Goal: Information Seeking & Learning: Understand process/instructions

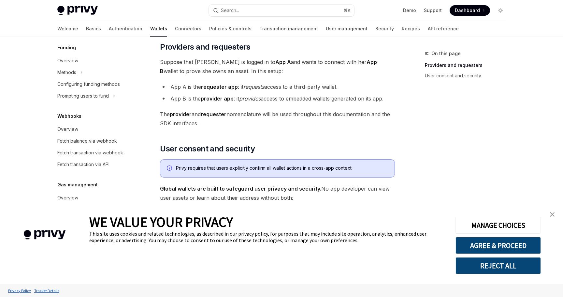
scroll to position [318, 0]
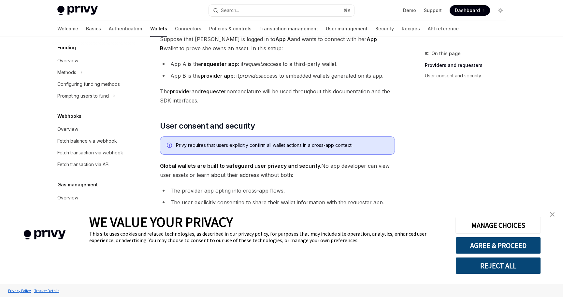
click at [551, 213] on img "close banner" at bounding box center [552, 214] width 5 height 5
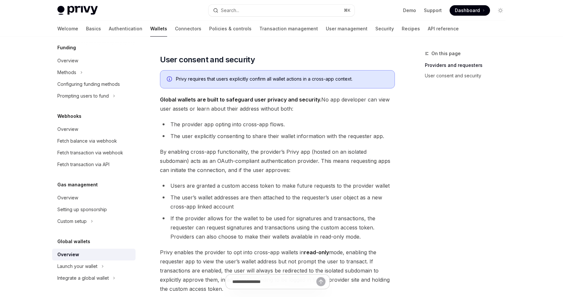
scroll to position [387, 0]
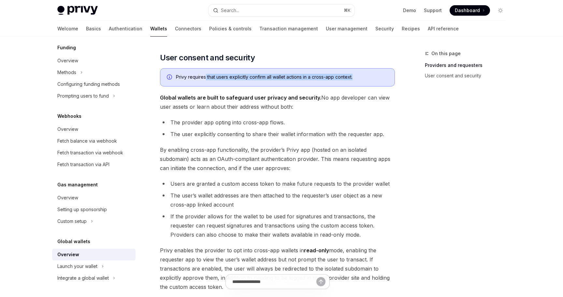
drag, startPoint x: 206, startPoint y: 75, endPoint x: 373, endPoint y: 76, distance: 167.2
click at [373, 76] on div "Privy requires that users explicitly confirm all wallet actions in a cross-app …" at bounding box center [282, 77] width 212 height 7
click at [353, 97] on span "Global wallets are built to safeguard user privacy and security. No app develop…" at bounding box center [277, 102] width 235 height 18
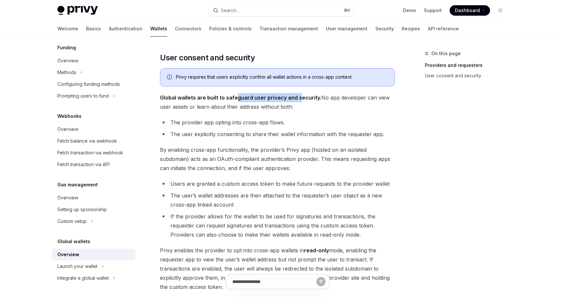
drag, startPoint x: 234, startPoint y: 96, endPoint x: 305, endPoint y: 98, distance: 71.1
click at [303, 98] on strong "Global wallets are built to safeguard user privacy and security." at bounding box center [240, 97] width 161 height 7
drag, startPoint x: 325, startPoint y: 101, endPoint x: 327, endPoint y: 107, distance: 5.8
click at [327, 107] on span "Global wallets are built to safeguard user privacy and security. No app develop…" at bounding box center [277, 102] width 235 height 18
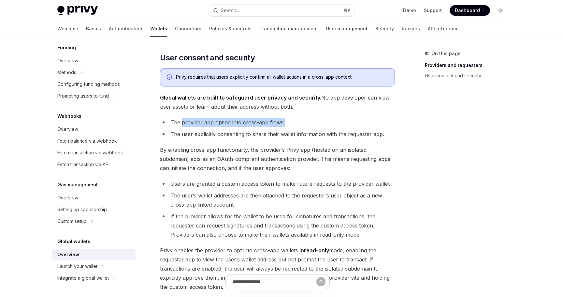
drag, startPoint x: 181, startPoint y: 120, endPoint x: 285, endPoint y: 124, distance: 103.7
click at [285, 124] on li "The provider app opting into cross-app flows." at bounding box center [277, 122] width 235 height 9
click at [299, 125] on li "The provider app opting into cross-app flows." at bounding box center [277, 122] width 235 height 9
drag, startPoint x: 300, startPoint y: 125, endPoint x: 163, endPoint y: 123, distance: 136.6
click at [163, 123] on li "The provider app opting into cross-app flows." at bounding box center [277, 122] width 235 height 9
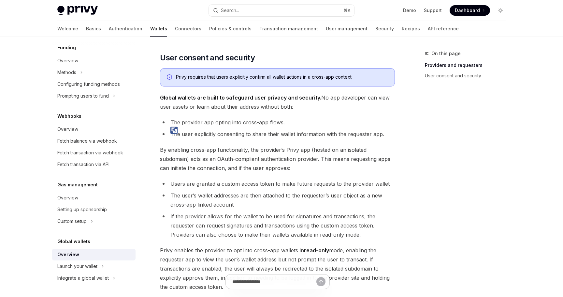
click at [190, 135] on li "The user explicitly consenting to share their wallet information with the reque…" at bounding box center [277, 133] width 235 height 9
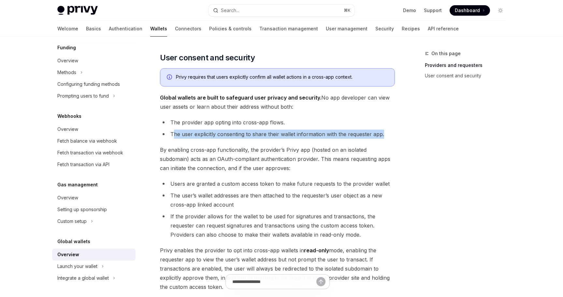
drag, startPoint x: 173, startPoint y: 135, endPoint x: 403, endPoint y: 133, distance: 229.5
click at [403, 133] on div "On this page Providers and requesters User consent and security Global wallets …" at bounding box center [281, 49] width 459 height 799
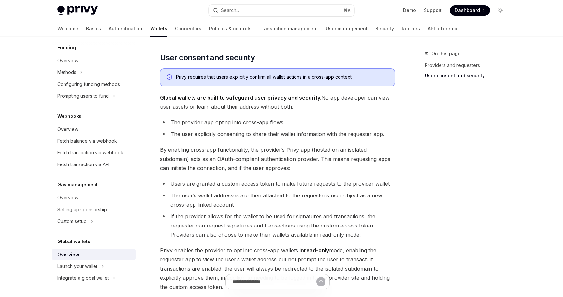
scroll to position [402, 0]
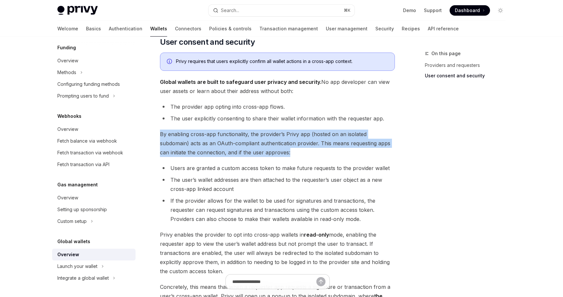
drag, startPoint x: 159, startPoint y: 133, endPoint x: 362, endPoint y: 149, distance: 203.7
click at [362, 149] on div "Global wallets Overview OpenAI Open in ChatGPT OpenAI Open in ChatGPT Privy emb…" at bounding box center [217, 40] width 360 height 786
click at [343, 151] on span "By enabling cross-app functionality, the provider’s Privy app (hosted on an iso…" at bounding box center [277, 142] width 235 height 27
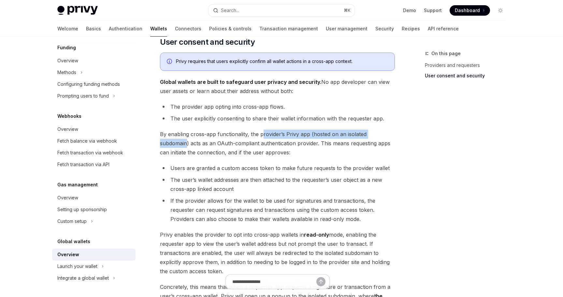
drag, startPoint x: 261, startPoint y: 134, endPoint x: 186, endPoint y: 141, distance: 76.0
click at [186, 141] on span "By enabling cross-app functionality, the provider’s Privy app (hosted on an iso…" at bounding box center [277, 142] width 235 height 27
click at [223, 113] on ul "The provider app opting into cross-app flows. The user explicitly consenting to…" at bounding box center [277, 112] width 235 height 21
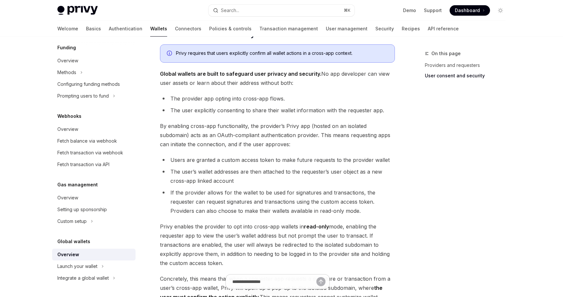
scroll to position [415, 0]
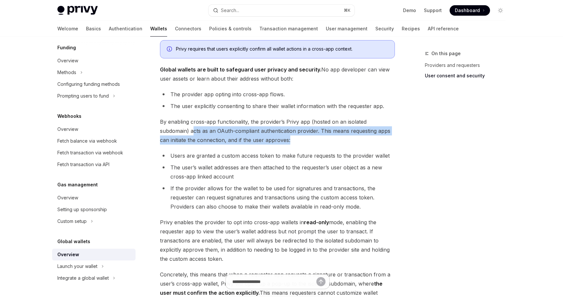
drag, startPoint x: 192, startPoint y: 131, endPoint x: 303, endPoint y: 136, distance: 111.6
click at [303, 136] on span "By enabling cross-app functionality, the provider’s Privy app (hosted on an iso…" at bounding box center [277, 130] width 235 height 27
click at [311, 143] on span "By enabling cross-app functionality, the provider’s Privy app (hosted on an iso…" at bounding box center [277, 130] width 235 height 27
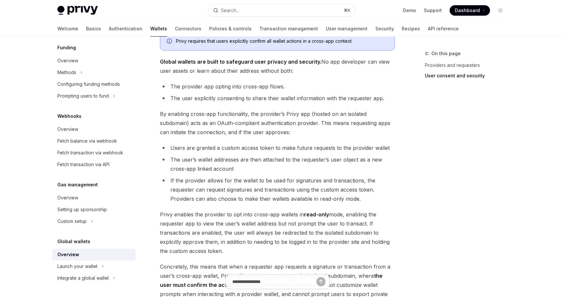
scroll to position [425, 0]
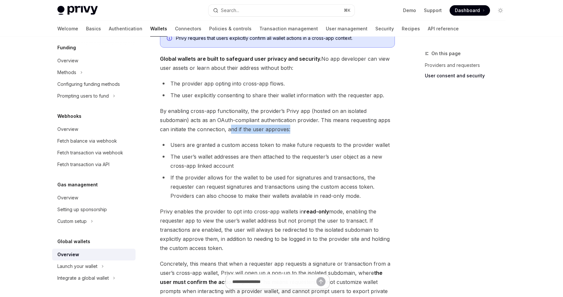
drag, startPoint x: 230, startPoint y: 128, endPoint x: 295, endPoint y: 129, distance: 65.5
click at [295, 129] on span "By enabling cross-app functionality, the provider’s Privy app (hosted on an iso…" at bounding box center [277, 119] width 235 height 27
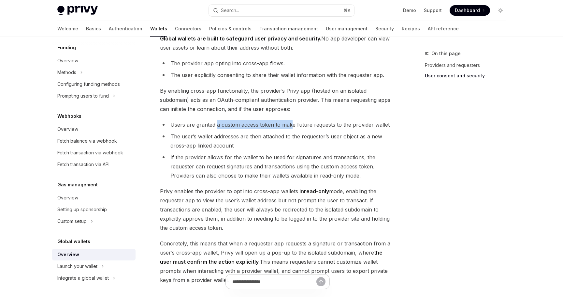
drag, startPoint x: 216, startPoint y: 125, endPoint x: 292, endPoint y: 128, distance: 76.3
click at [292, 128] on li "Users are granted a custom access token to make future requests to the provider…" at bounding box center [277, 124] width 235 height 9
click at [309, 132] on li "The user’s wallet addresses are then attached to the requester’s user object as…" at bounding box center [277, 141] width 235 height 18
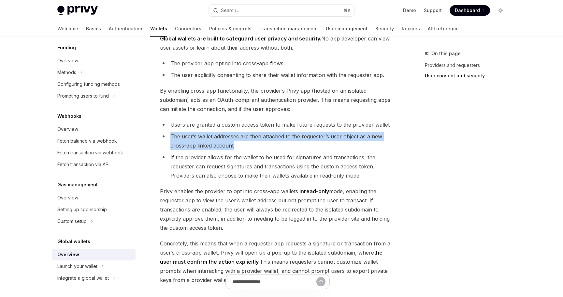
drag, startPoint x: 256, startPoint y: 143, endPoint x: 170, endPoint y: 135, distance: 85.8
click at [170, 135] on li "The user’s wallet addresses are then attached to the requester’s user object as…" at bounding box center [277, 141] width 235 height 18
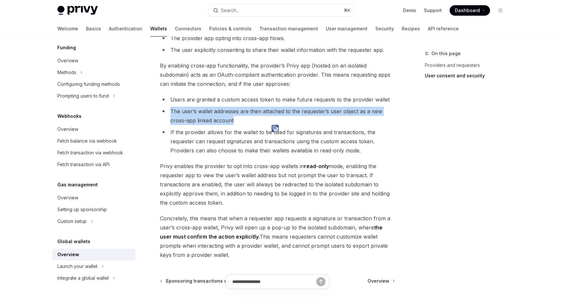
scroll to position [476, 0]
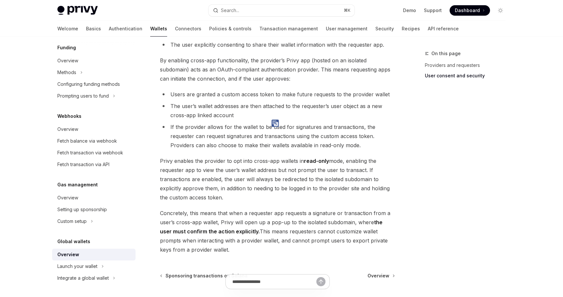
click at [170, 135] on li "If the provider allows for the wallet to be used for signatures and transaction…" at bounding box center [277, 135] width 235 height 27
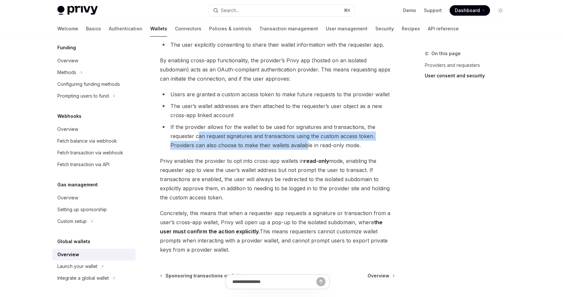
drag, startPoint x: 199, startPoint y: 135, endPoint x: 305, endPoint y: 146, distance: 106.9
click at [305, 146] on li "If the provider allows for the wallet to be used for signatures and transaction…" at bounding box center [277, 135] width 235 height 27
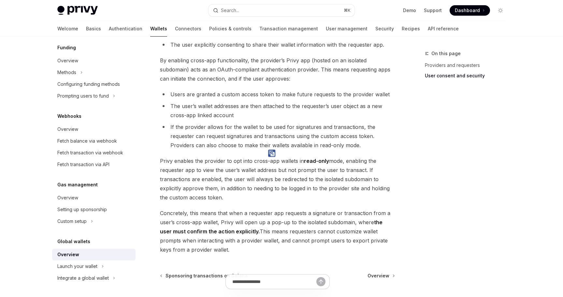
click at [313, 143] on li "If the provider allows for the wallet to be used for signatures and transaction…" at bounding box center [277, 135] width 235 height 27
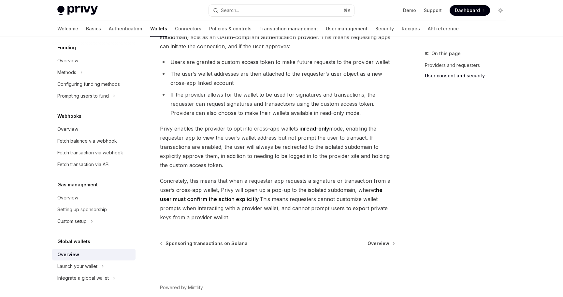
scroll to position [539, 0]
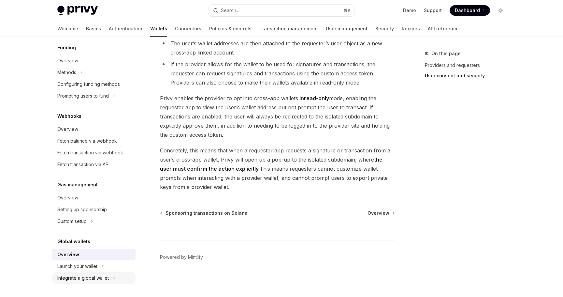
click at [111, 273] on div "Integrate a global wallet" at bounding box center [93, 278] width 83 height 12
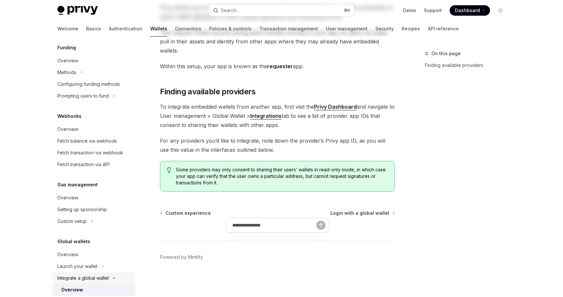
type textarea "*"
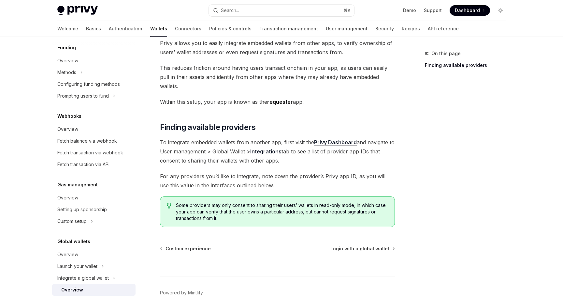
scroll to position [70, 0]
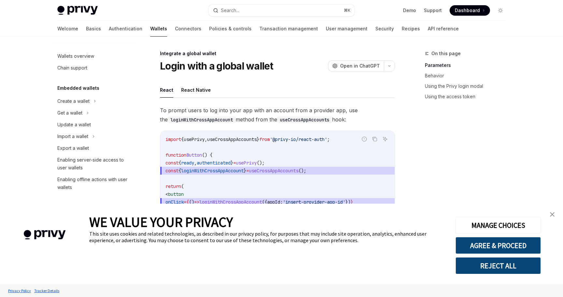
scroll to position [346, 0]
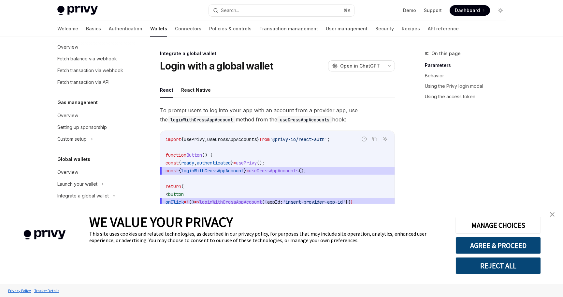
click at [553, 215] on img "close banner" at bounding box center [552, 214] width 5 height 5
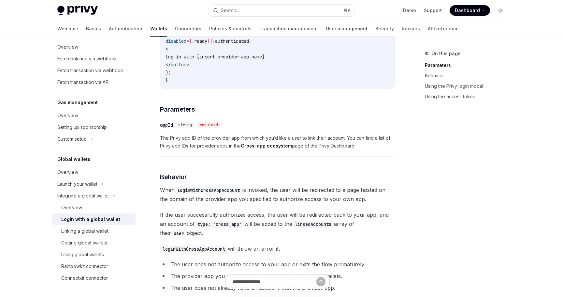
scroll to position [169, 0]
drag, startPoint x: 162, startPoint y: 144, endPoint x: 379, endPoint y: 149, distance: 217.2
click at [379, 149] on span "The Privy app ID of the provider app from which you’d like a user to link their…" at bounding box center [277, 142] width 235 height 16
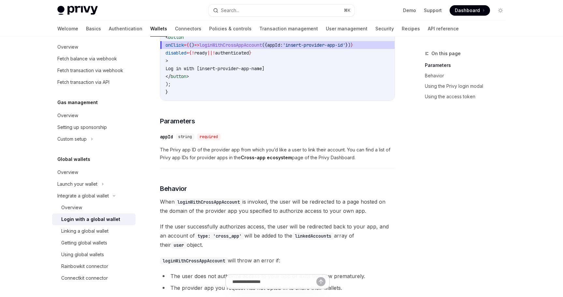
scroll to position [161, 0]
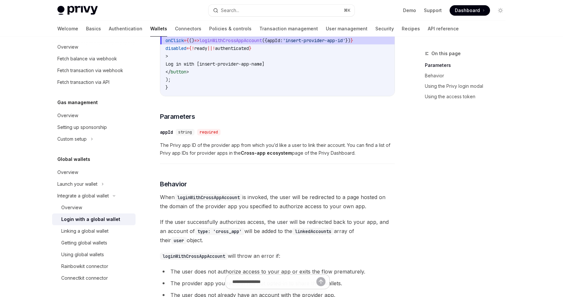
drag, startPoint x: 258, startPoint y: 150, endPoint x: 370, endPoint y: 154, distance: 112.9
click at [370, 154] on span "The Privy app ID of the provider app from which you’d like a user to link their…" at bounding box center [277, 149] width 235 height 16
drag, startPoint x: 370, startPoint y: 154, endPoint x: 145, endPoint y: 141, distance: 225.6
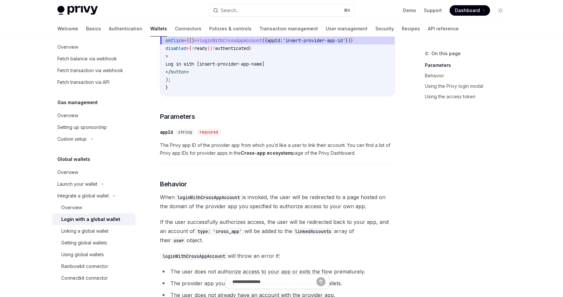
click at [181, 174] on div "To prompt users to log into your app with an account from a provider app, use t…" at bounding box center [277, 218] width 235 height 549
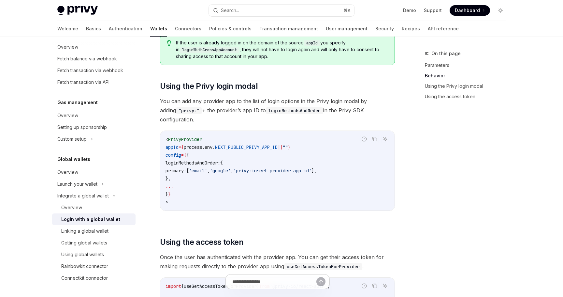
scroll to position [426, 0]
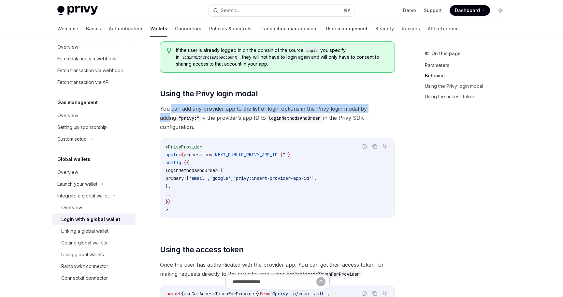
drag, startPoint x: 171, startPoint y: 113, endPoint x: 376, endPoint y: 111, distance: 205.4
click at [376, 111] on span "You can add any provider app to the list of login options in the Privy login mo…" at bounding box center [277, 117] width 235 height 27
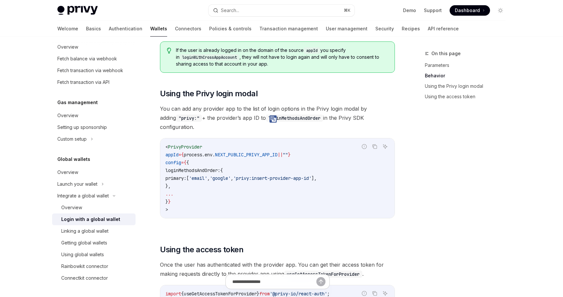
click at [381, 113] on span "You can add any provider app to the list of login options in the Privy login mo…" at bounding box center [277, 117] width 235 height 27
drag, startPoint x: 393, startPoint y: 119, endPoint x: 382, endPoint y: 124, distance: 11.7
click at [382, 124] on span "You can add any provider app to the list of login options in the Privy login mo…" at bounding box center [277, 117] width 235 height 27
click at [404, 180] on div "On this page Parameters Behavior Using the Privy login modal Using the access t…" at bounding box center [281, 76] width 459 height 930
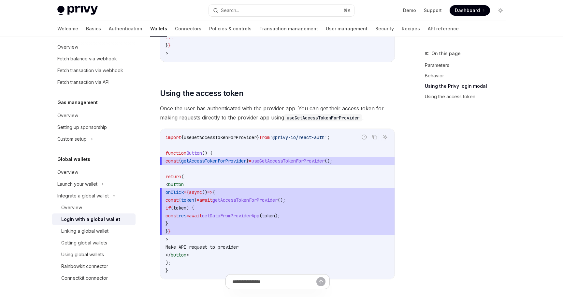
scroll to position [663, 0]
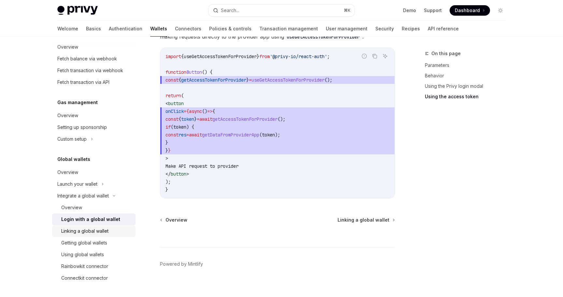
click at [100, 226] on link "Linking a global wallet" at bounding box center [93, 231] width 83 height 12
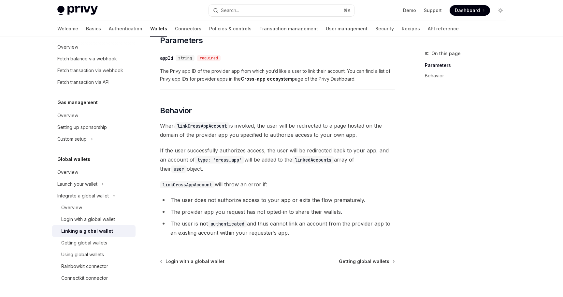
scroll to position [239, 0]
drag, startPoint x: 225, startPoint y: 136, endPoint x: 387, endPoint y: 133, distance: 161.7
click at [387, 133] on span "When linkCrossAppAccount is invoked, the user will be redirected to a page host…" at bounding box center [277, 129] width 235 height 18
drag, startPoint x: 184, startPoint y: 150, endPoint x: 368, endPoint y: 170, distance: 186.0
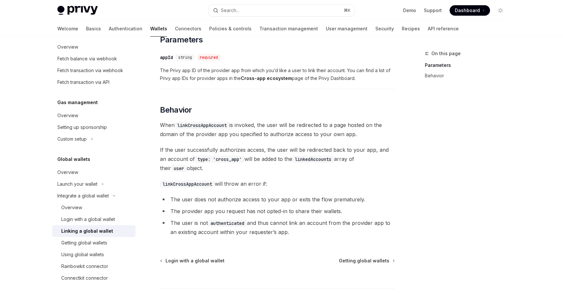
click at [368, 170] on span "If the user successfully authorizes access, the user will be redirected back to…" at bounding box center [277, 158] width 235 height 27
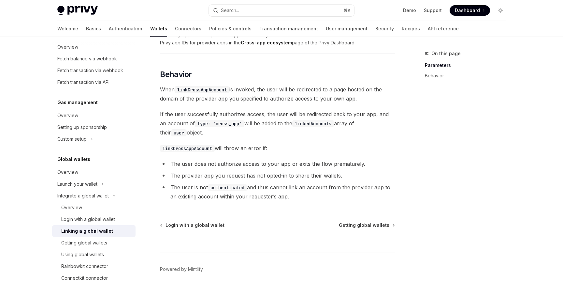
scroll to position [286, 0]
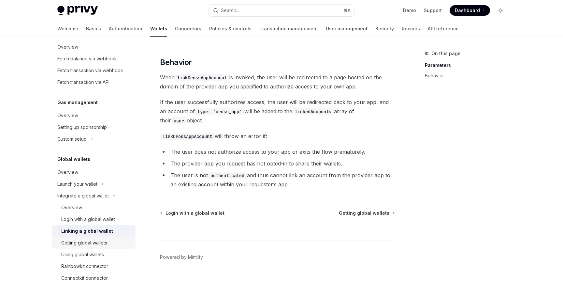
click at [93, 239] on div "Getting global wallets" at bounding box center [84, 243] width 46 height 8
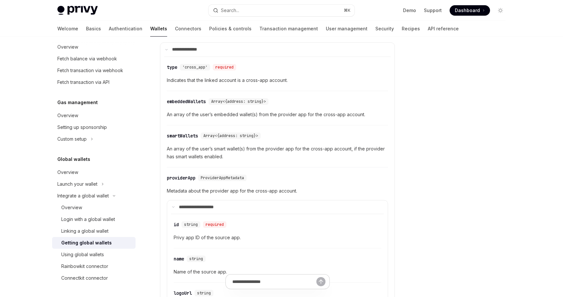
scroll to position [90, 0]
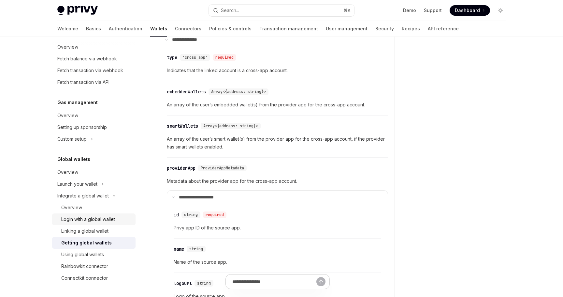
click at [105, 224] on link "Login with a global wallet" at bounding box center [93, 219] width 83 height 12
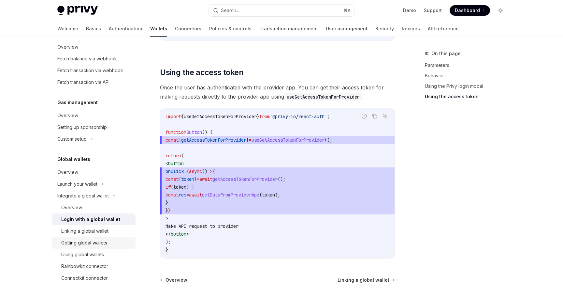
scroll to position [663, 0]
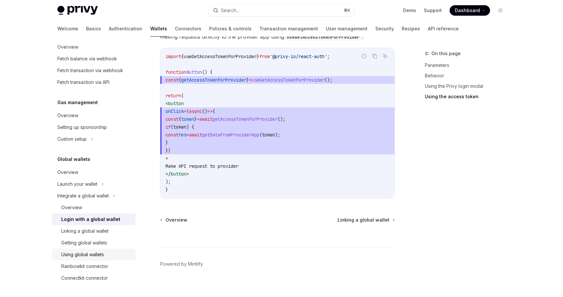
click at [96, 250] on link "Using global wallets" at bounding box center [93, 254] width 83 height 12
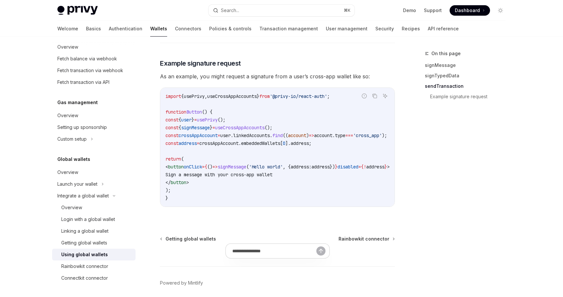
scroll to position [1132, 0]
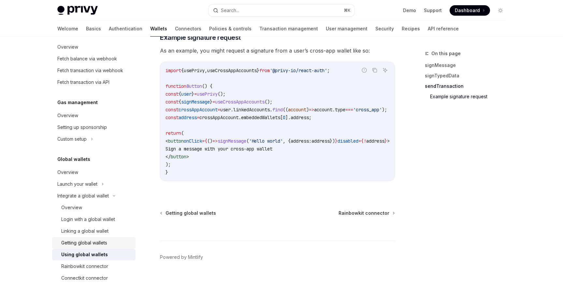
click at [81, 245] on div "Getting global wallets" at bounding box center [84, 243] width 46 height 8
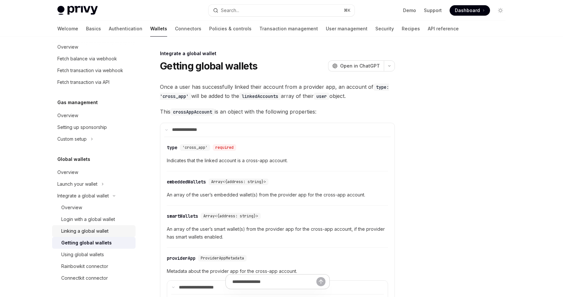
click at [89, 229] on div "Linking a global wallet" at bounding box center [84, 231] width 47 height 8
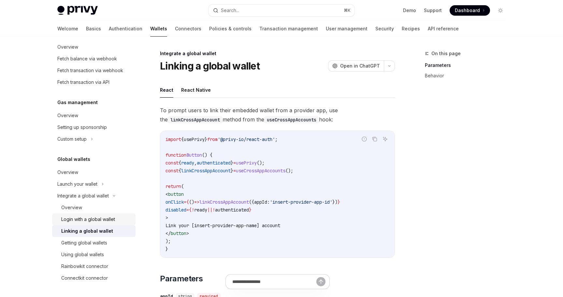
click at [94, 216] on div "Login with a global wallet" at bounding box center [88, 219] width 54 height 8
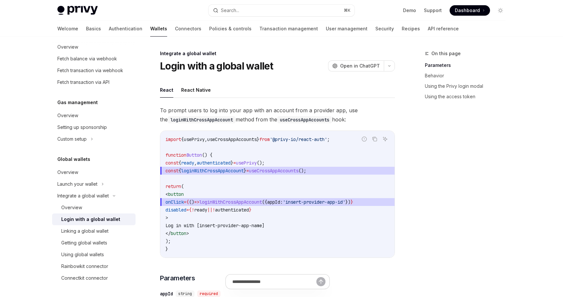
click at [104, 220] on div "Login with a global wallet" at bounding box center [90, 219] width 59 height 8
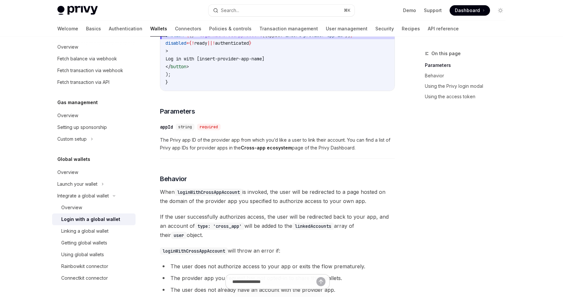
scroll to position [174, 0]
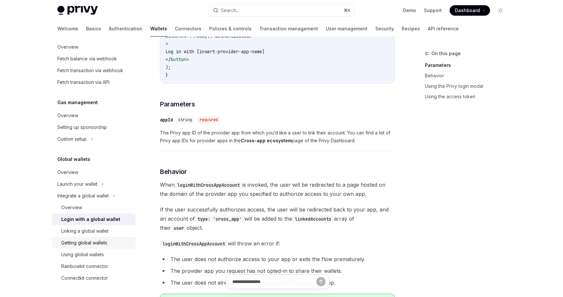
click at [85, 241] on div "Getting global wallets" at bounding box center [84, 243] width 46 height 8
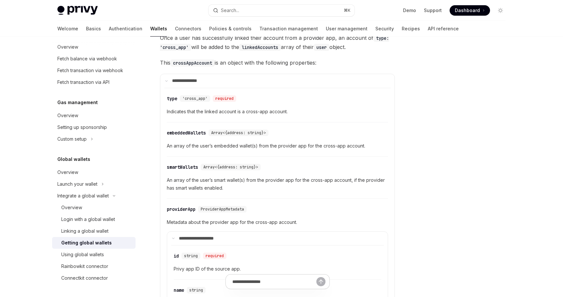
scroll to position [22, 0]
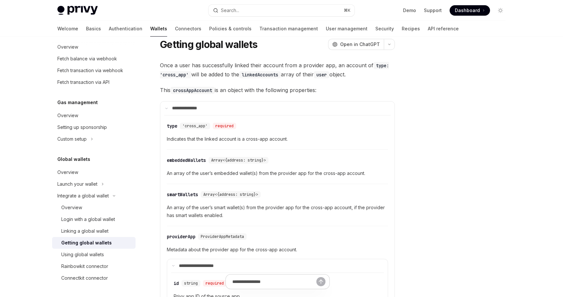
drag, startPoint x: 201, startPoint y: 62, endPoint x: 357, endPoint y: 90, distance: 157.9
click at [357, 90] on span "This crossAppAccount is an object with the following properties:" at bounding box center [277, 89] width 235 height 9
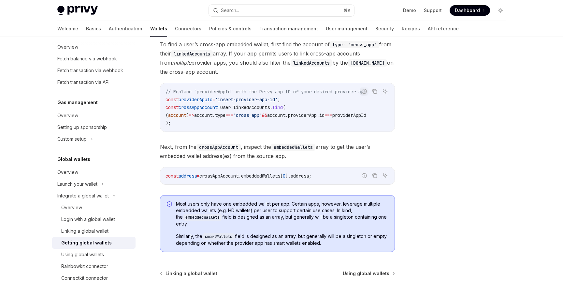
scroll to position [508, 0]
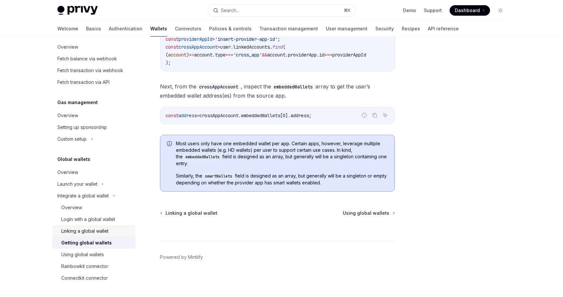
click at [104, 231] on div "Linking a global wallet" at bounding box center [84, 231] width 47 height 8
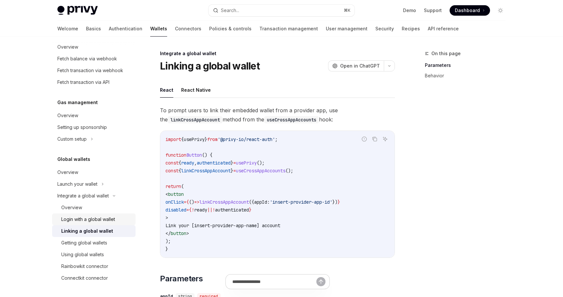
click at [108, 219] on div "Login with a global wallet" at bounding box center [88, 219] width 54 height 8
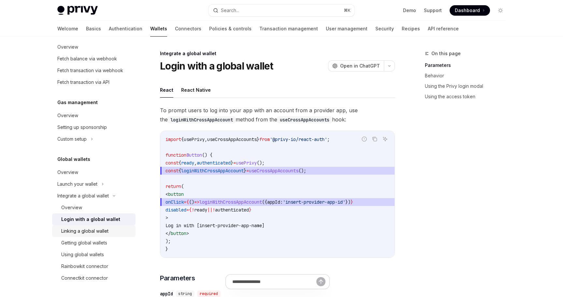
click at [103, 229] on div "Linking a global wallet" at bounding box center [84, 231] width 47 height 8
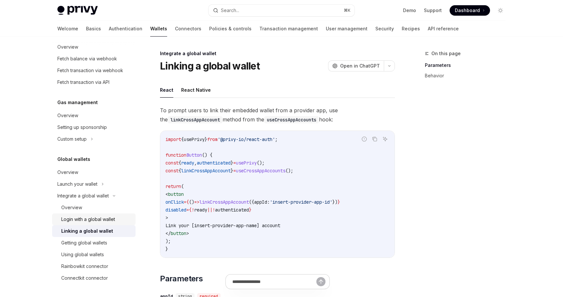
click at [106, 223] on link "Login with a global wallet" at bounding box center [93, 219] width 83 height 12
type textarea "*"
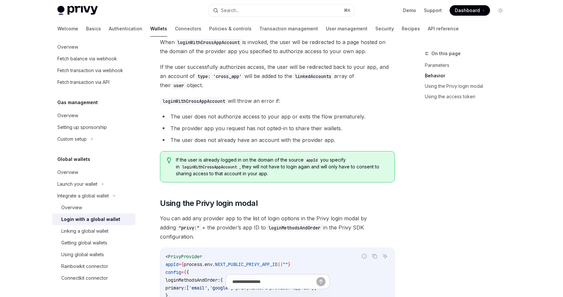
scroll to position [321, 0]
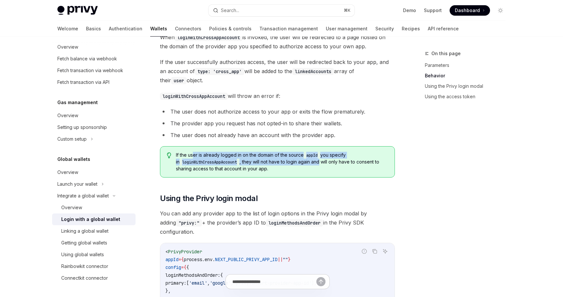
drag, startPoint x: 193, startPoint y: 160, endPoint x: 318, endPoint y: 162, distance: 125.5
click at [318, 162] on span "If the user is already logged in on the domain of the source appId you specify …" at bounding box center [282, 162] width 212 height 20
click at [334, 156] on span "If the user is already logged in on the domain of the source appId you specify …" at bounding box center [282, 162] width 212 height 20
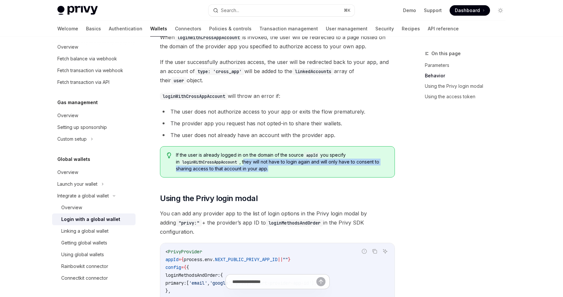
drag, startPoint x: 242, startPoint y: 164, endPoint x: 272, endPoint y: 170, distance: 30.2
click at [272, 170] on span "If the user is already logged in on the domain of the source appId you specify …" at bounding box center [282, 162] width 212 height 20
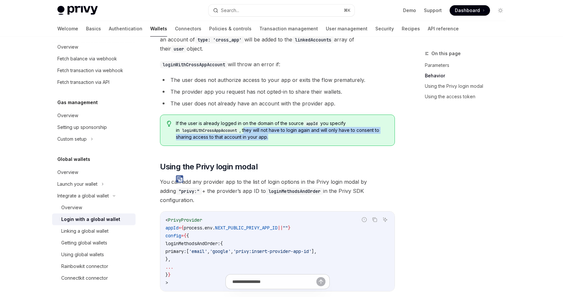
scroll to position [354, 0]
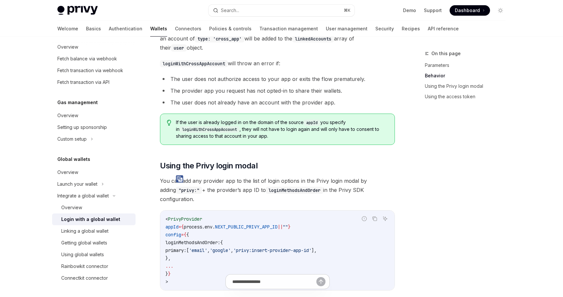
click at [303, 160] on div "To prompt users to log into your app with an account from a provider app, use t…" at bounding box center [277, 26] width 235 height 549
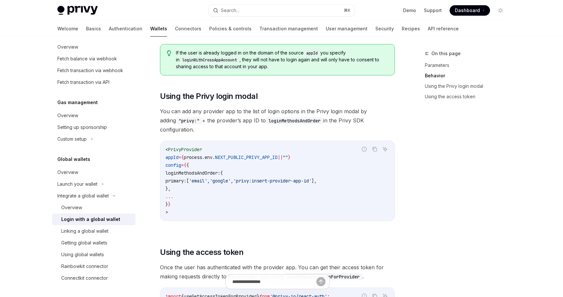
scroll to position [430, 0]
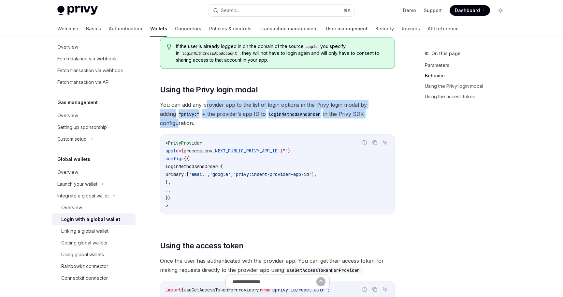
drag, startPoint x: 206, startPoint y: 108, endPoint x: 369, endPoint y: 118, distance: 164.0
click at [370, 119] on span "You can add any provider app to the list of login options in the Privy login mo…" at bounding box center [277, 113] width 235 height 27
click at [369, 118] on span "You can add any provider app to the list of login options in the Privy login mo…" at bounding box center [277, 113] width 235 height 27
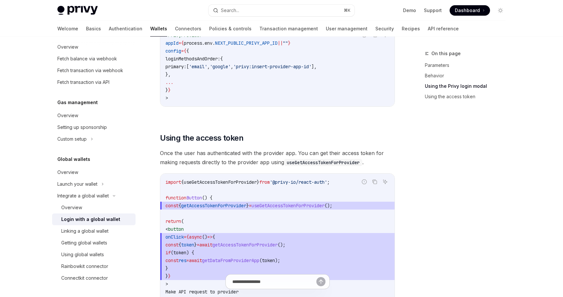
scroll to position [536, 0]
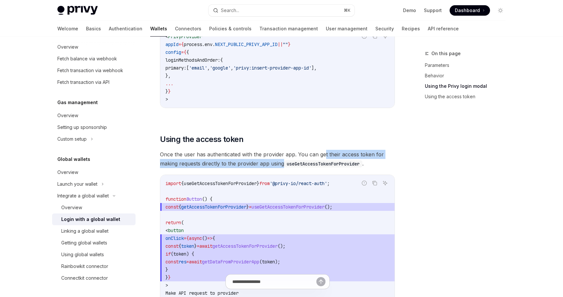
drag, startPoint x: 325, startPoint y: 147, endPoint x: 283, endPoint y: 155, distance: 42.8
click at [283, 155] on span "Once the user has authenticated with the provider app. You can get their access…" at bounding box center [277, 159] width 235 height 18
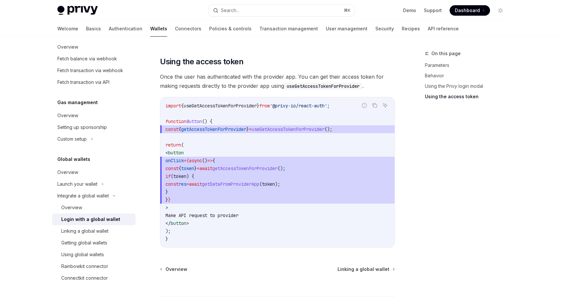
scroll to position [611, 0]
